Goal: Navigation & Orientation: Find specific page/section

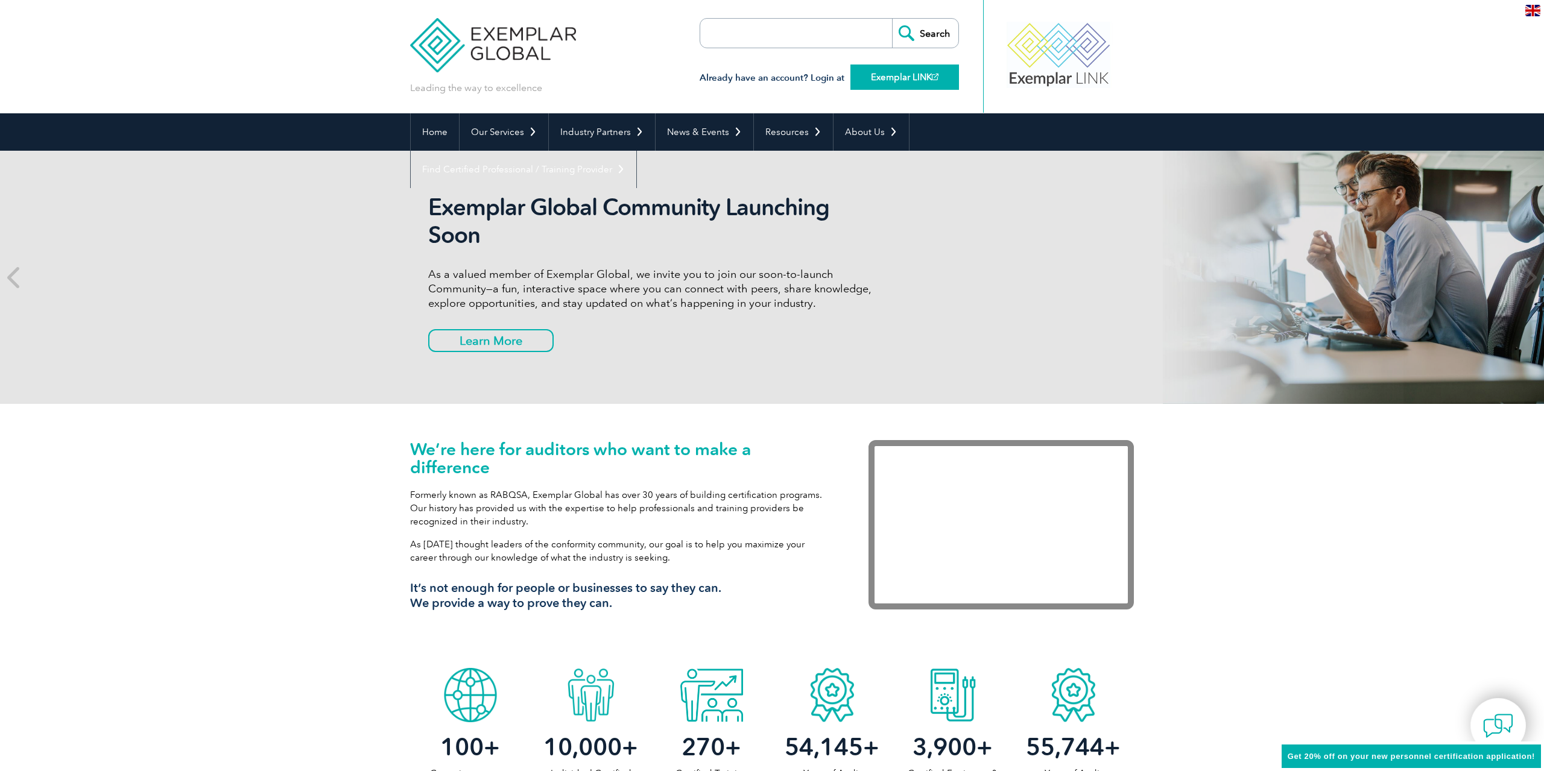
click at [900, 75] on link "Exemplar LINK" at bounding box center [904, 77] width 109 height 25
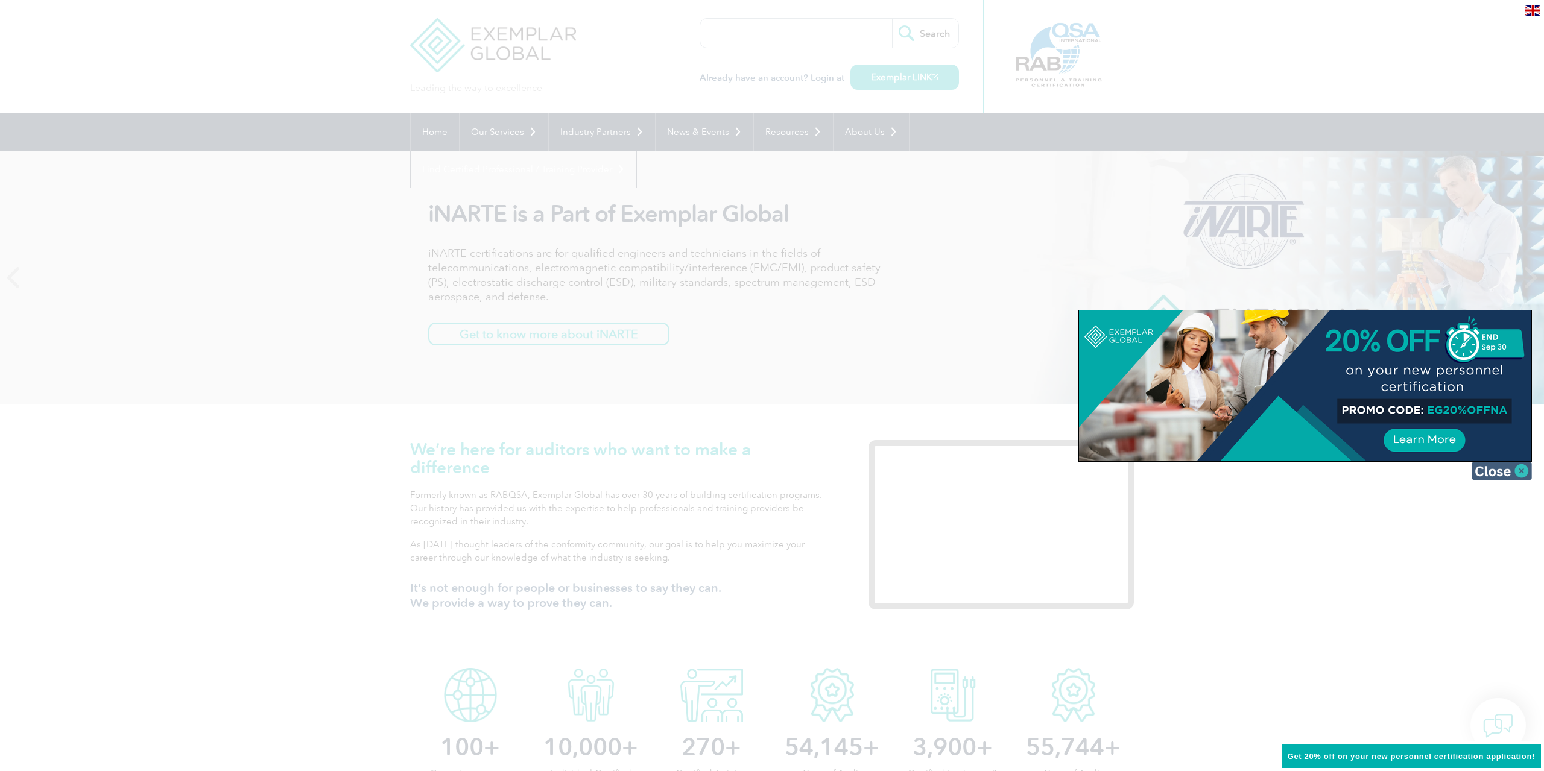
click at [1525, 470] on img at bounding box center [1502, 471] width 60 height 18
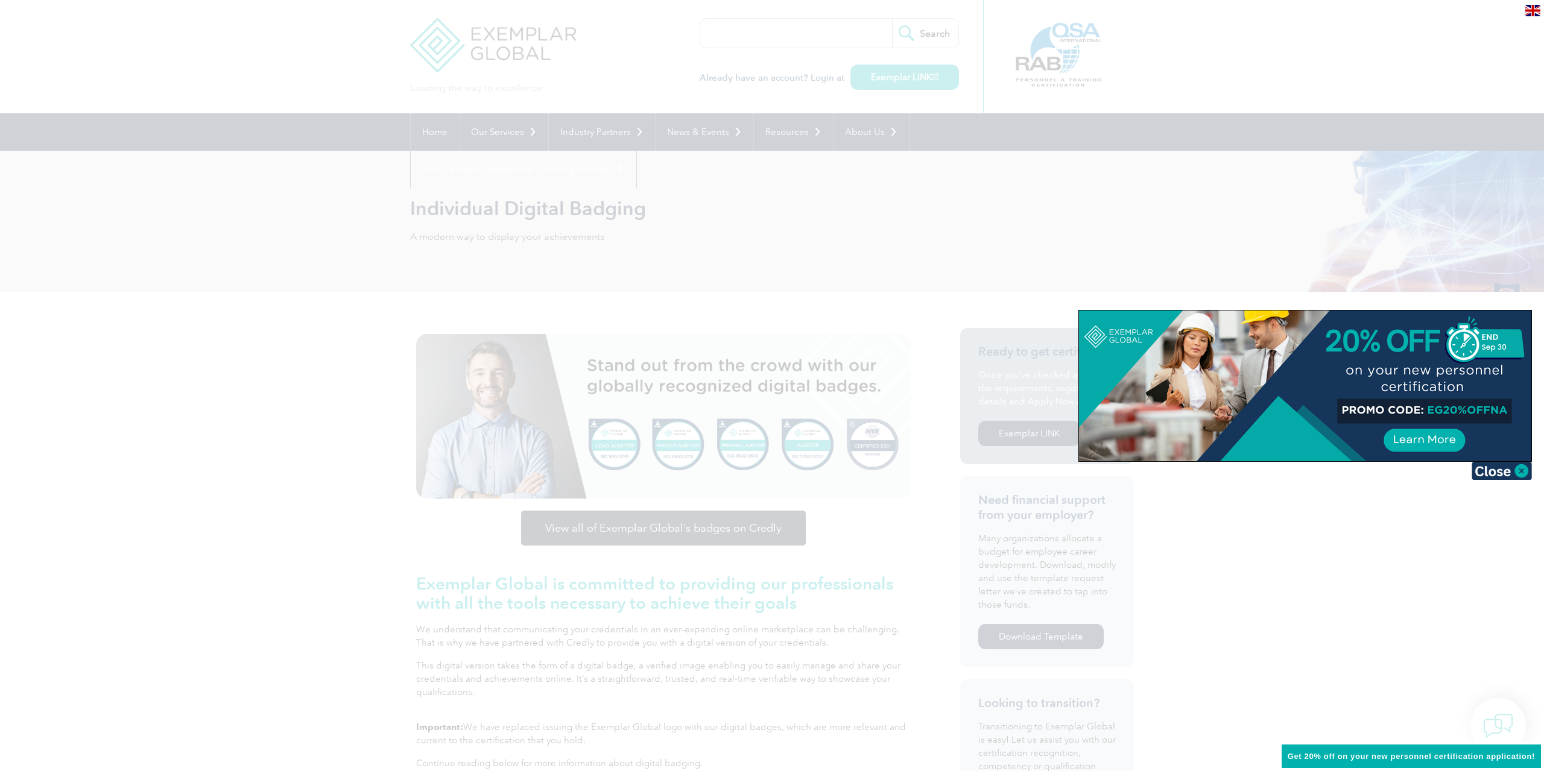
click at [870, 275] on div at bounding box center [772, 385] width 1544 height 771
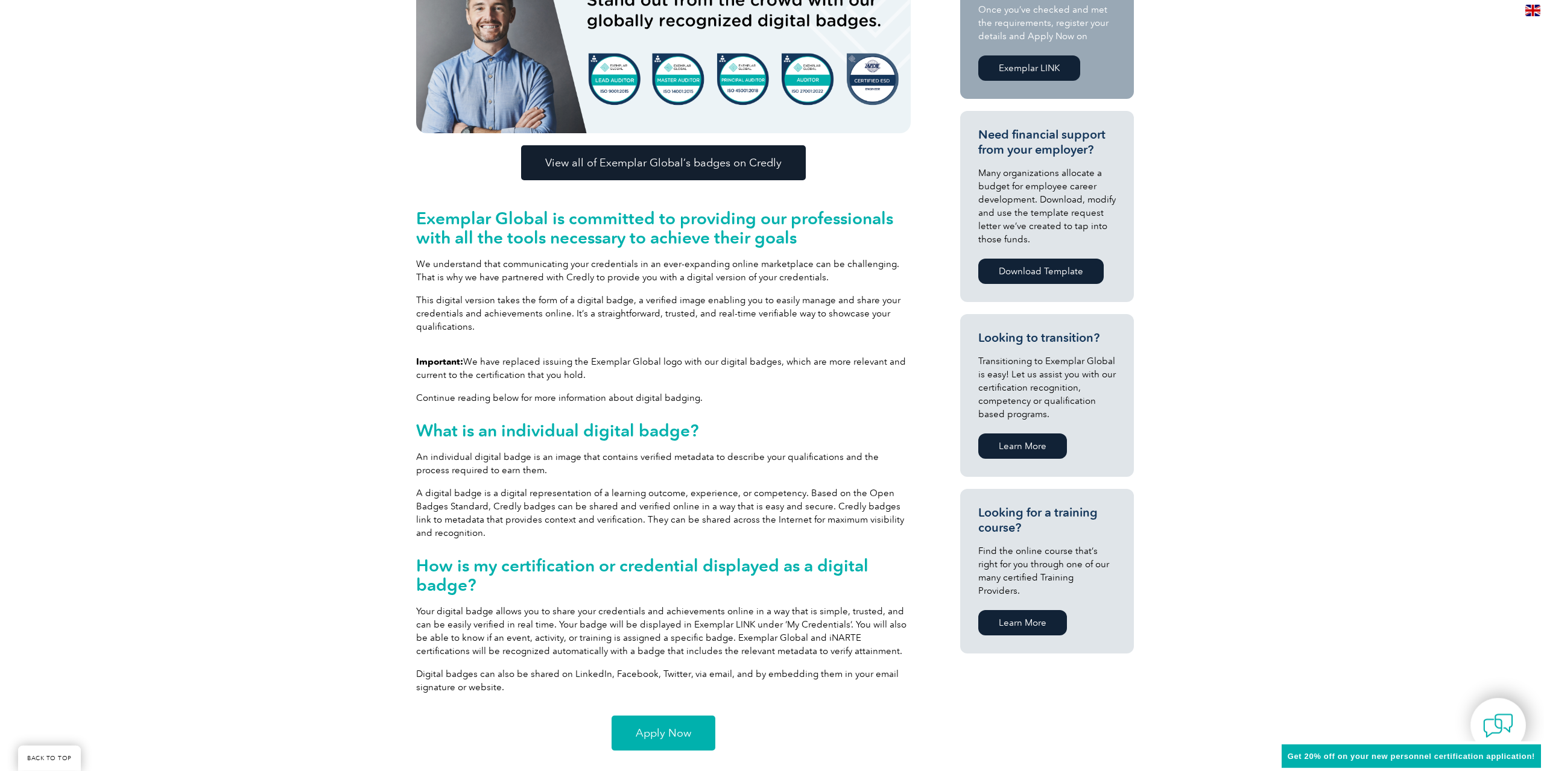
scroll to position [293, 0]
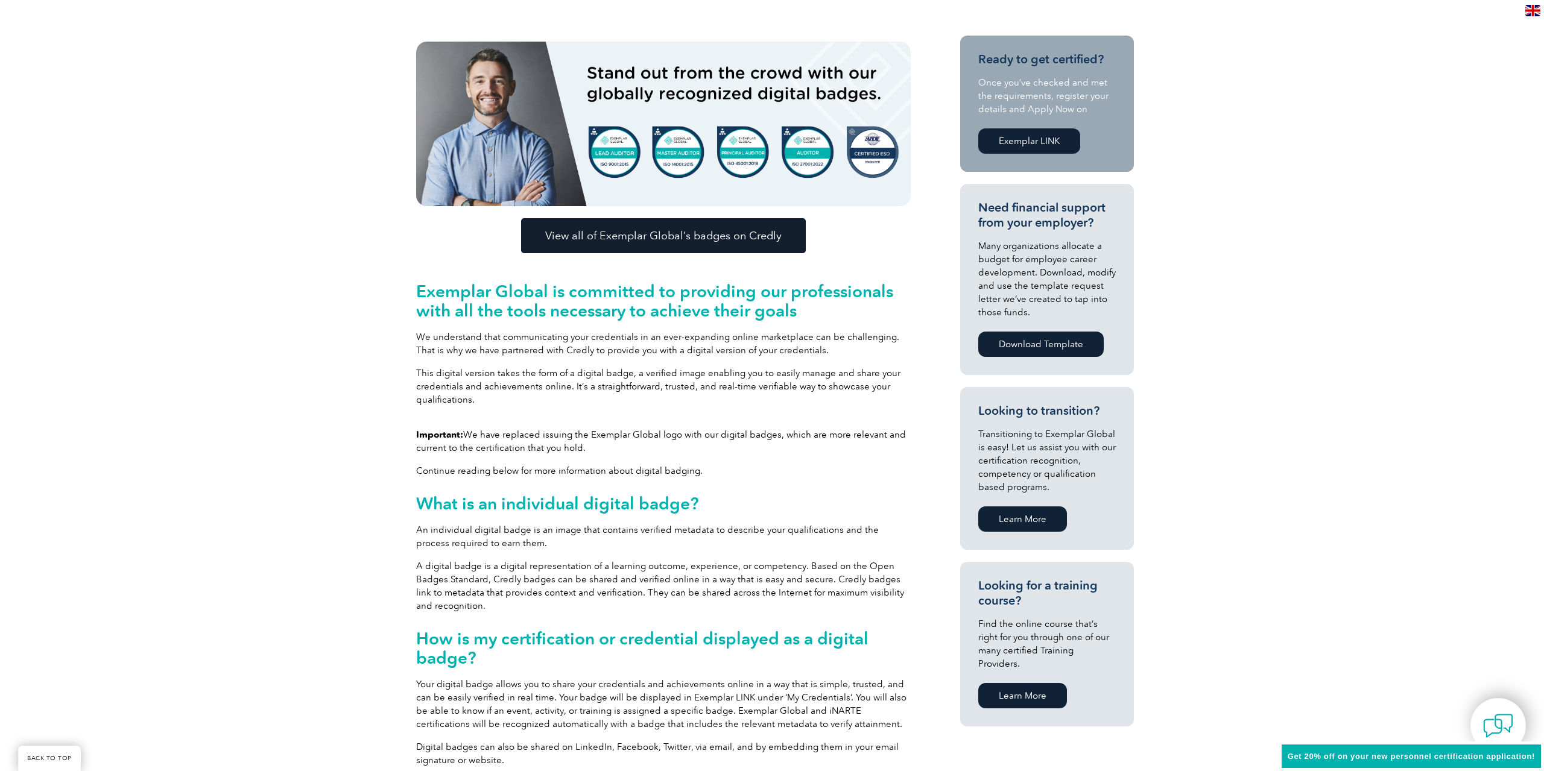
click at [670, 238] on span "View all of Exemplar Global’s badges on Credly" at bounding box center [663, 235] width 236 height 11
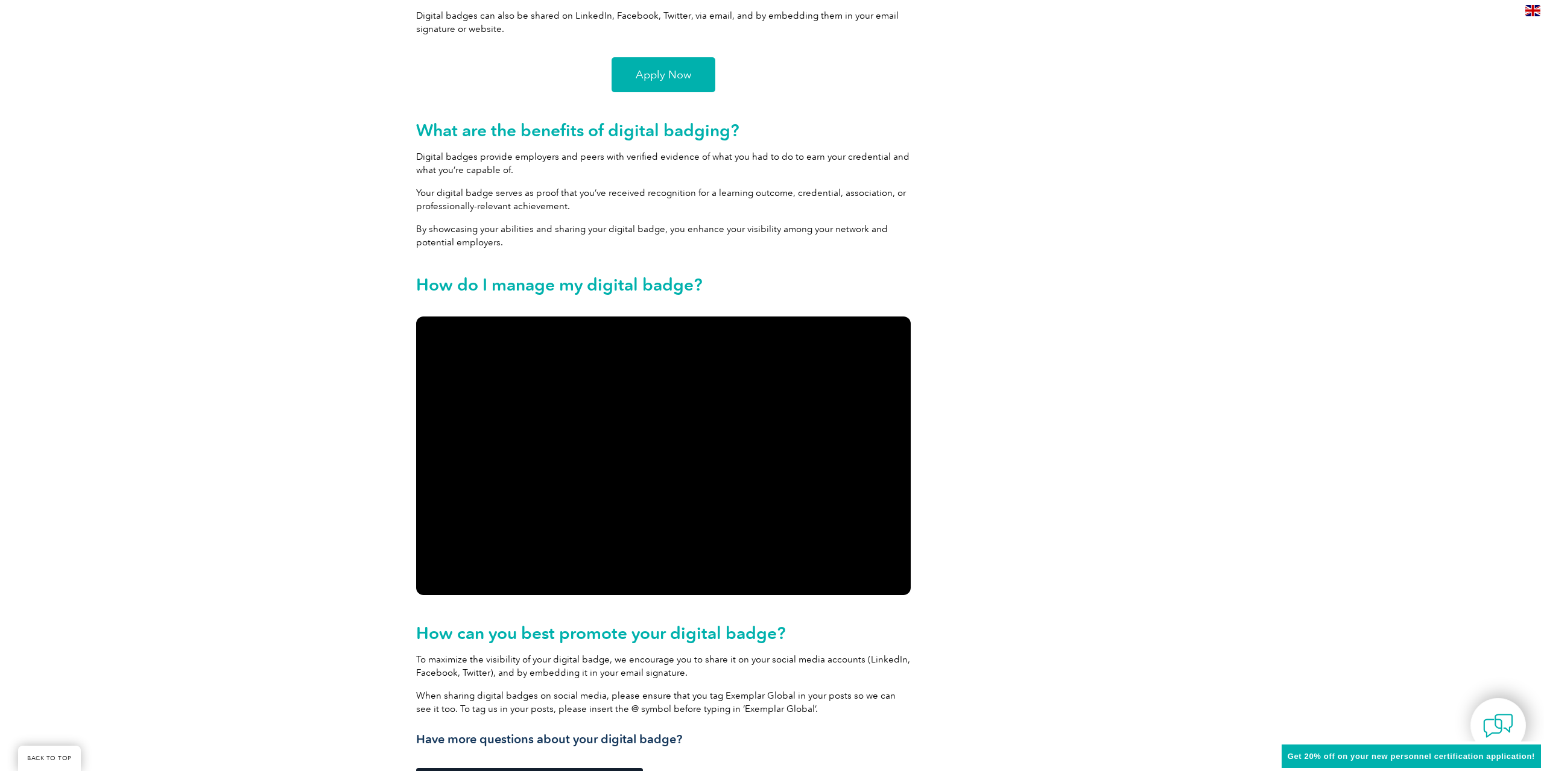
scroll to position [732, 0]
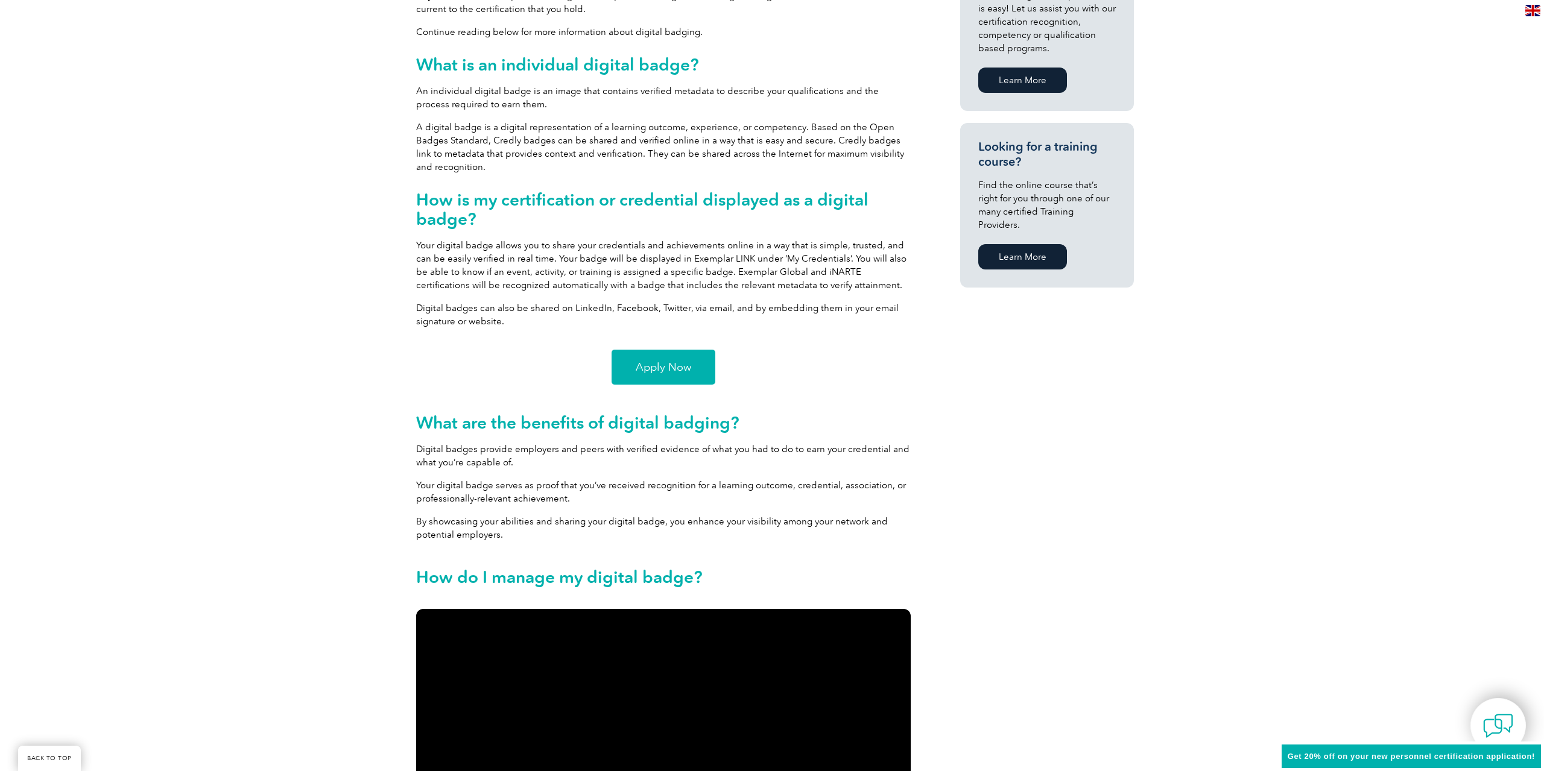
click at [662, 370] on span "Apply Now" at bounding box center [663, 367] width 55 height 11
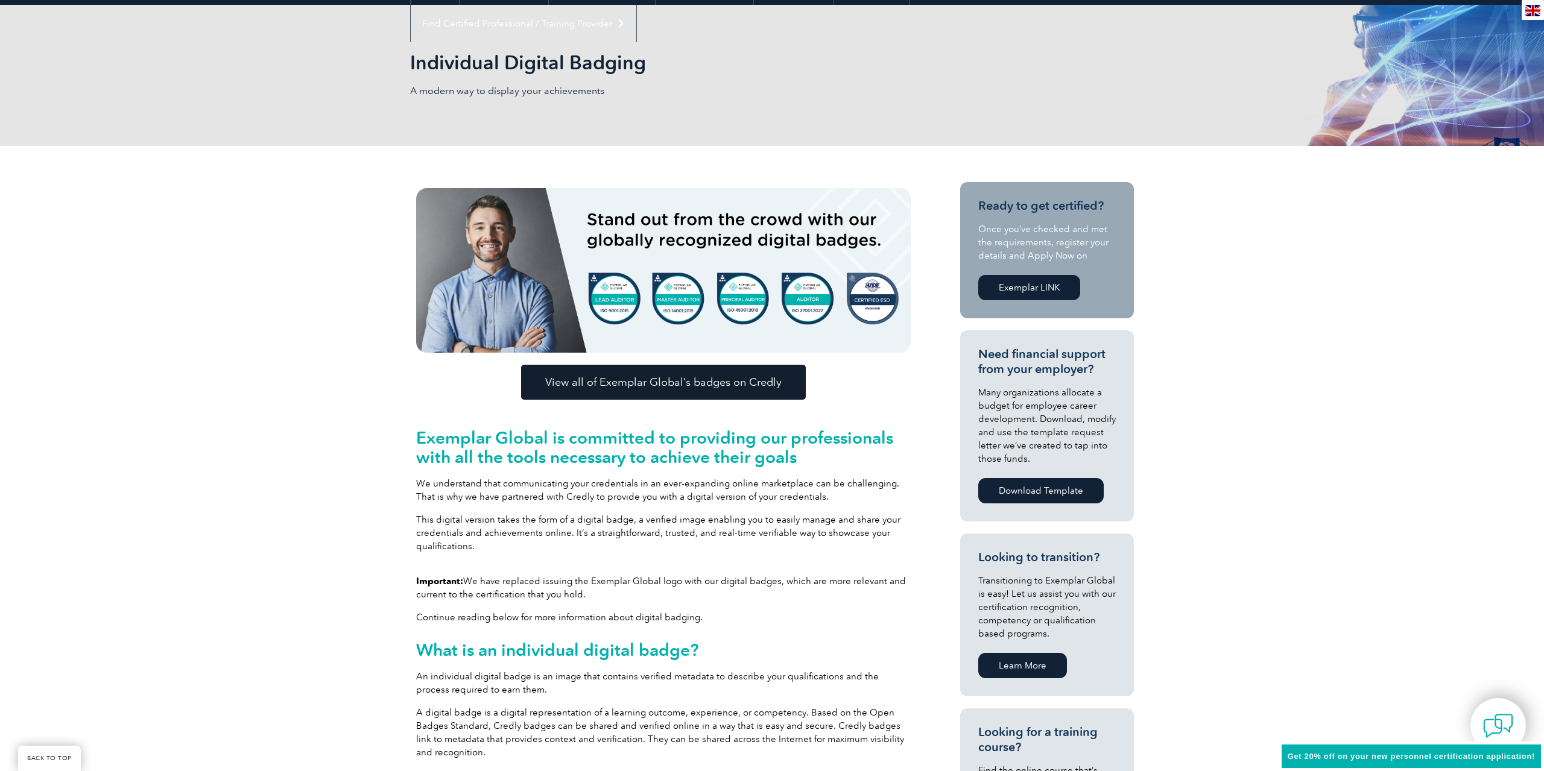
scroll to position [0, 0]
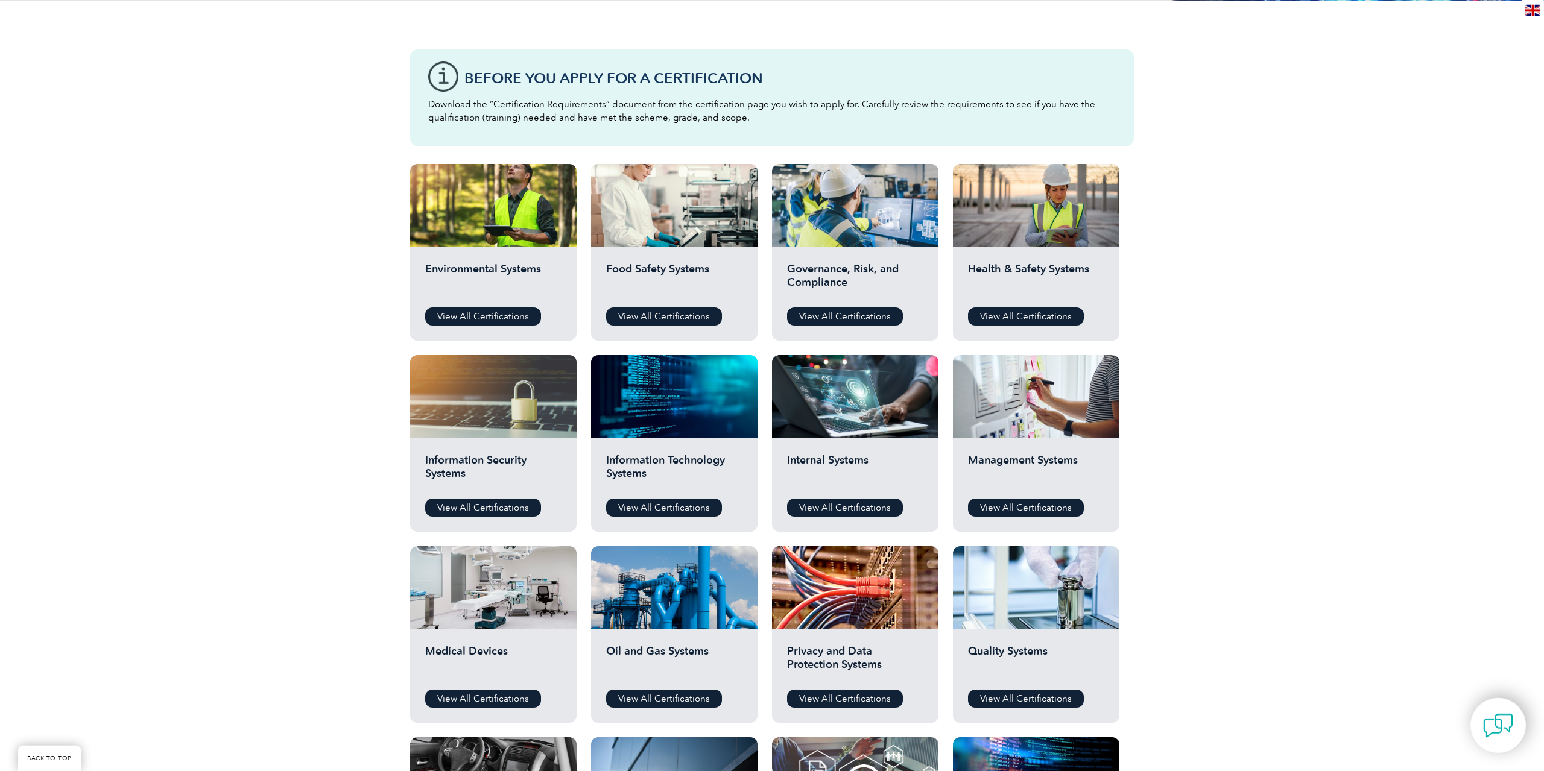
scroll to position [293, 0]
click at [483, 312] on link "View All Certifications" at bounding box center [483, 317] width 116 height 18
